Goal: Transaction & Acquisition: Obtain resource

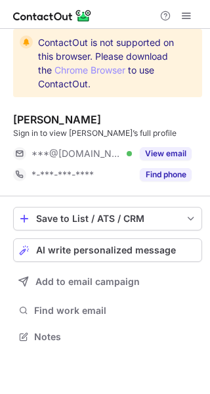
scroll to position [328, 210]
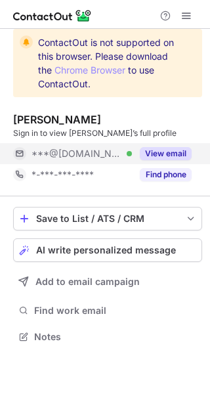
click at [155, 154] on button "View email" at bounding box center [166, 153] width 52 height 13
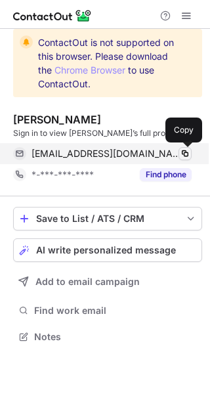
click at [183, 156] on span at bounding box center [185, 153] width 11 height 11
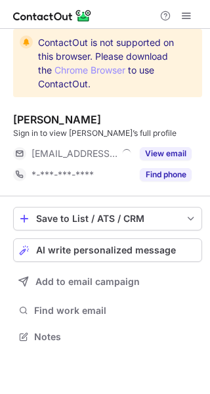
scroll to position [328, 210]
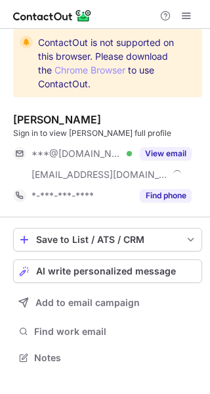
scroll to position [349, 210]
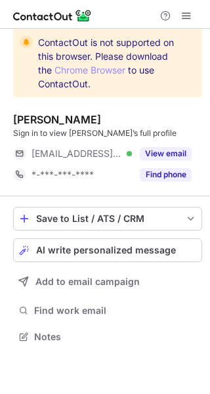
scroll to position [328, 210]
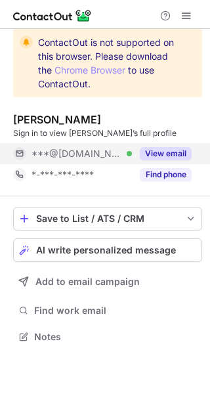
click at [168, 150] on button "View email" at bounding box center [166, 153] width 52 height 13
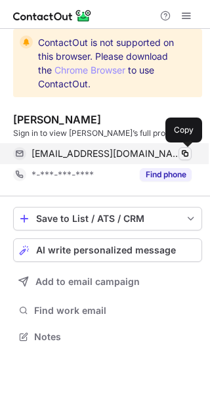
click at [185, 152] on span at bounding box center [185, 153] width 11 height 11
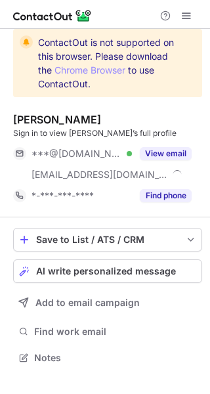
scroll to position [349, 210]
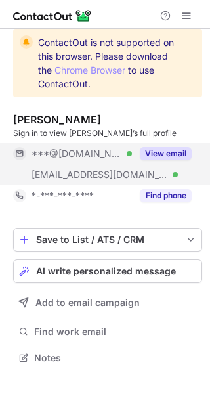
click at [162, 154] on button "View email" at bounding box center [166, 153] width 52 height 13
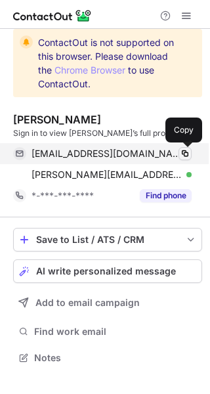
click at [185, 154] on span at bounding box center [185, 153] width 11 height 11
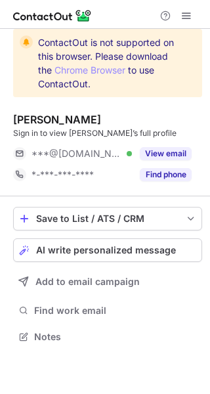
scroll to position [328, 210]
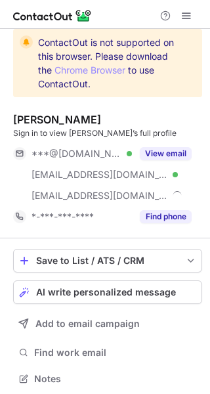
scroll to position [369, 201]
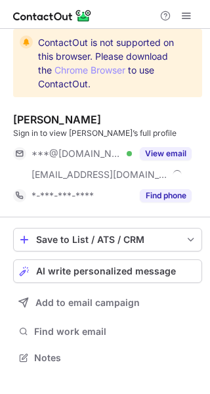
scroll to position [349, 210]
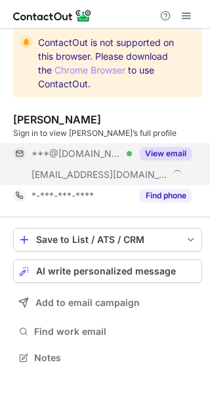
click at [164, 151] on button "View email" at bounding box center [166, 153] width 52 height 13
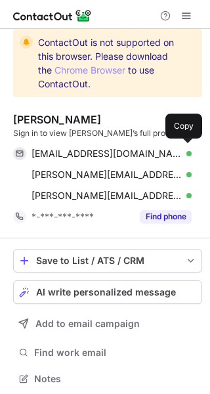
scroll to position [369, 201]
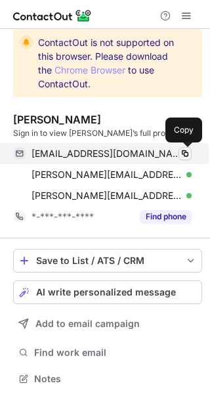
click at [182, 154] on span at bounding box center [185, 153] width 11 height 11
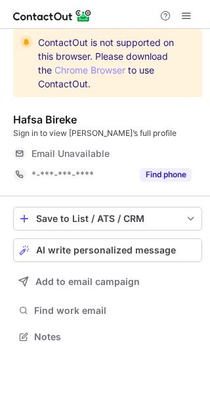
scroll to position [328, 210]
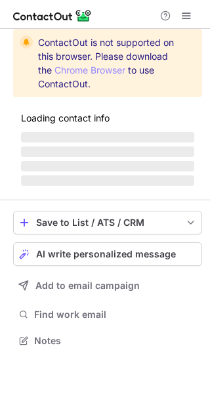
scroll to position [349, 210]
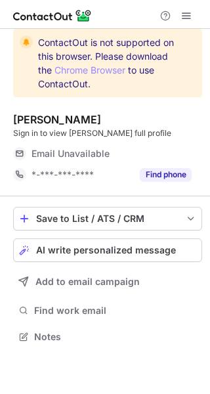
scroll to position [328, 210]
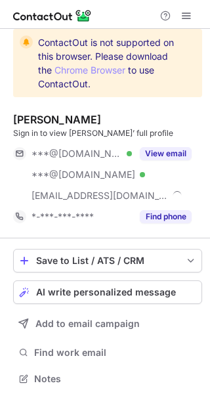
scroll to position [369, 201]
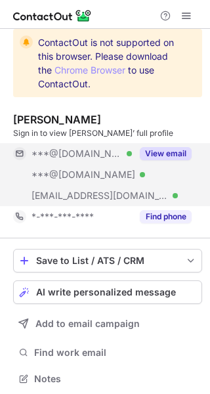
click at [150, 150] on button "View email" at bounding box center [166, 153] width 52 height 13
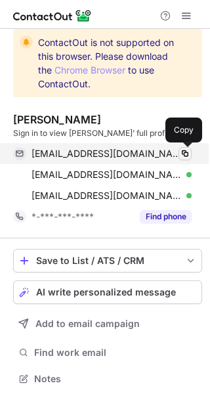
click at [183, 152] on span at bounding box center [185, 153] width 11 height 11
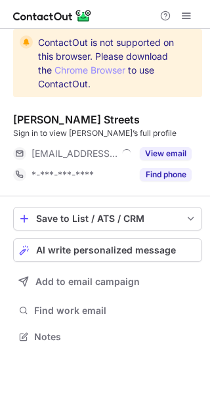
scroll to position [328, 210]
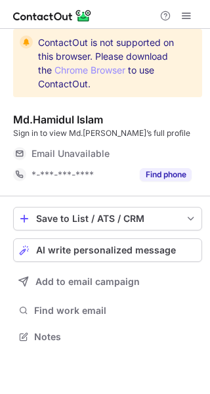
scroll to position [328, 210]
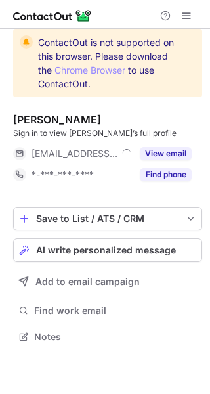
scroll to position [328, 210]
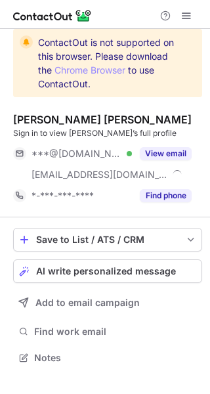
scroll to position [349, 210]
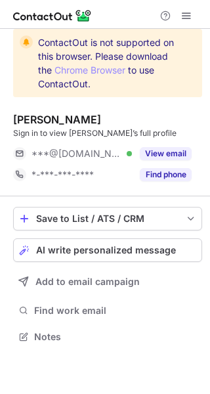
scroll to position [328, 210]
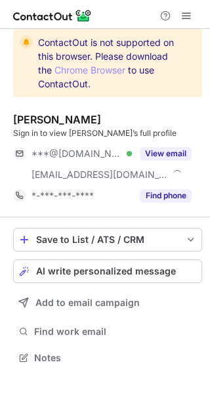
scroll to position [349, 210]
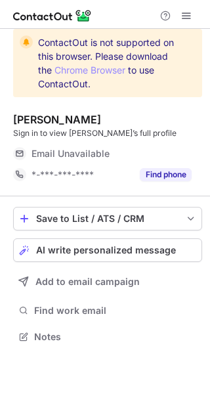
scroll to position [328, 210]
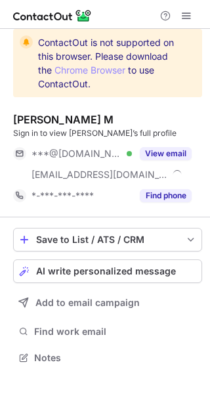
scroll to position [349, 210]
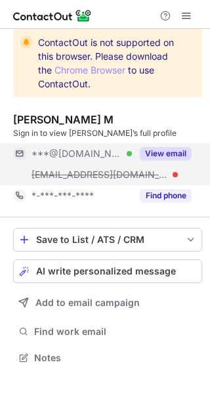
click at [166, 148] on button "View email" at bounding box center [166, 153] width 52 height 13
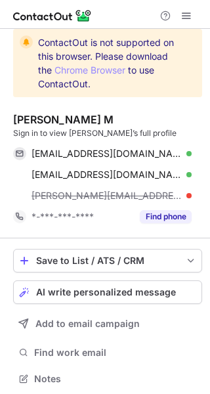
scroll to position [369, 201]
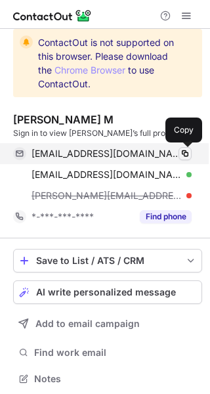
click at [188, 154] on span at bounding box center [185, 153] width 11 height 11
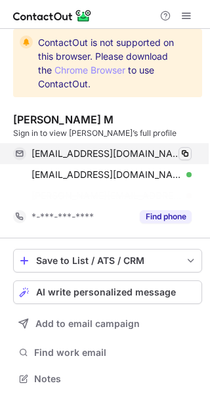
scroll to position [349, 210]
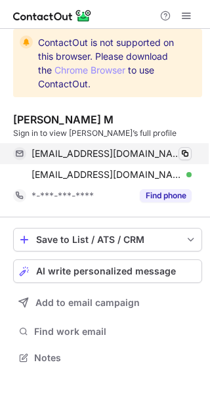
click at [188, 154] on span at bounding box center [185, 153] width 11 height 11
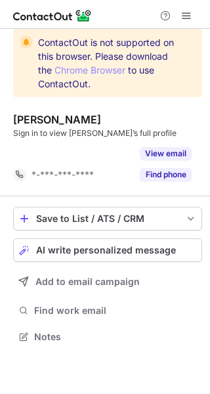
scroll to position [306, 210]
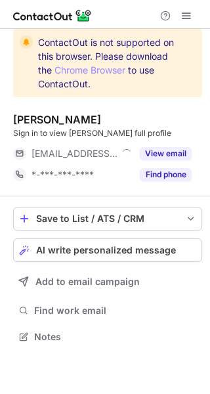
scroll to position [328, 210]
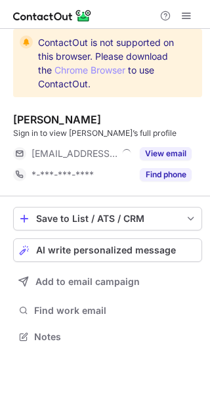
scroll to position [328, 210]
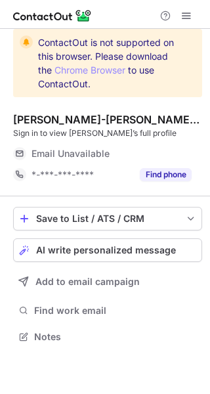
scroll to position [328, 210]
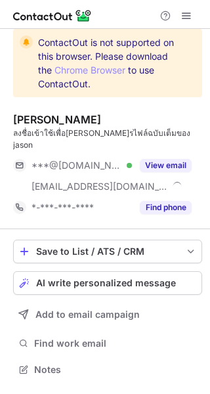
scroll to position [349, 210]
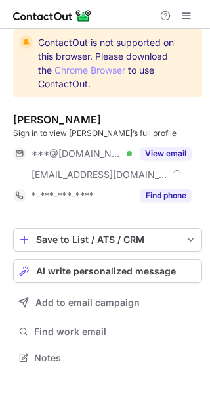
scroll to position [349, 210]
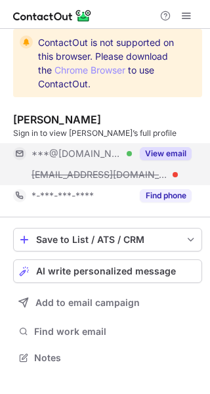
click at [167, 153] on button "View email" at bounding box center [166, 153] width 52 height 13
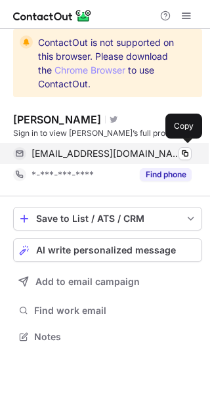
scroll to position [328, 210]
click at [184, 153] on span at bounding box center [185, 153] width 11 height 11
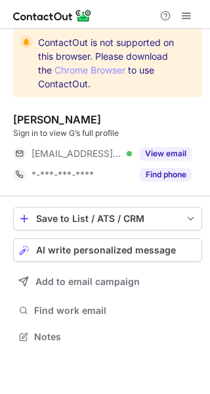
scroll to position [328, 210]
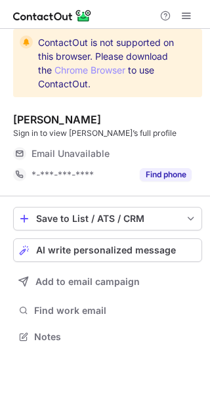
scroll to position [328, 210]
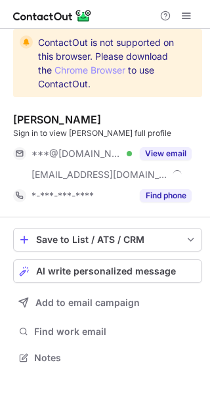
scroll to position [349, 210]
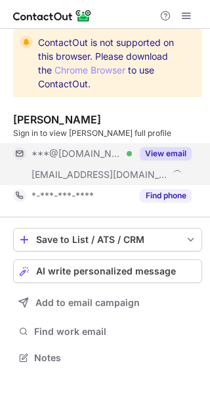
click at [154, 153] on button "View email" at bounding box center [166, 153] width 52 height 13
